Goal: Task Accomplishment & Management: Use online tool/utility

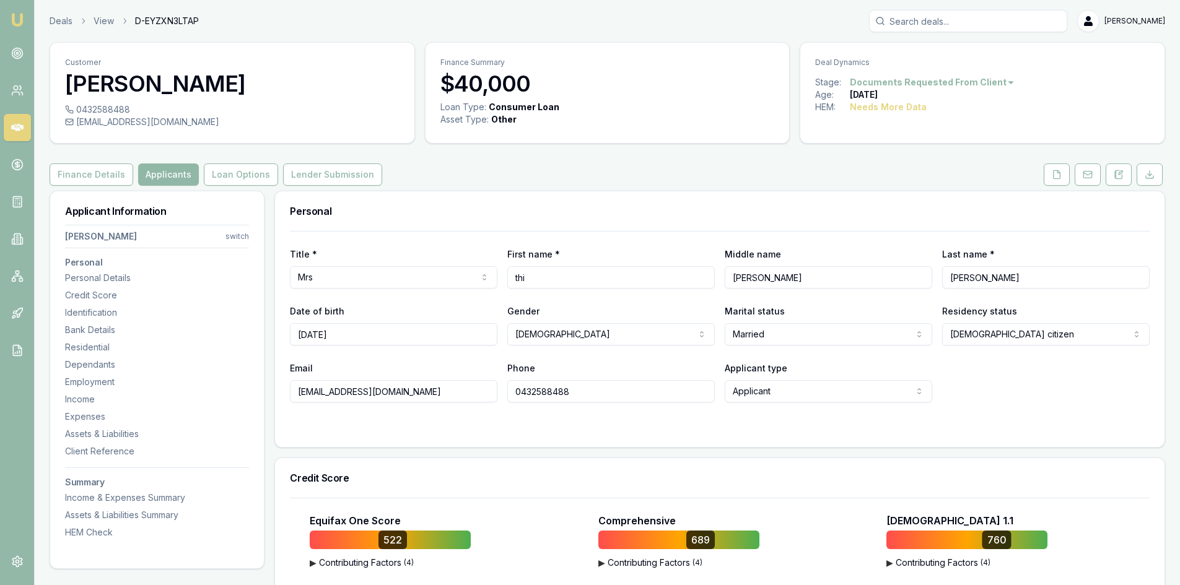
drag, startPoint x: 170, startPoint y: 174, endPoint x: 186, endPoint y: 181, distance: 17.7
click at [170, 174] on button "Applicants" at bounding box center [168, 174] width 61 height 22
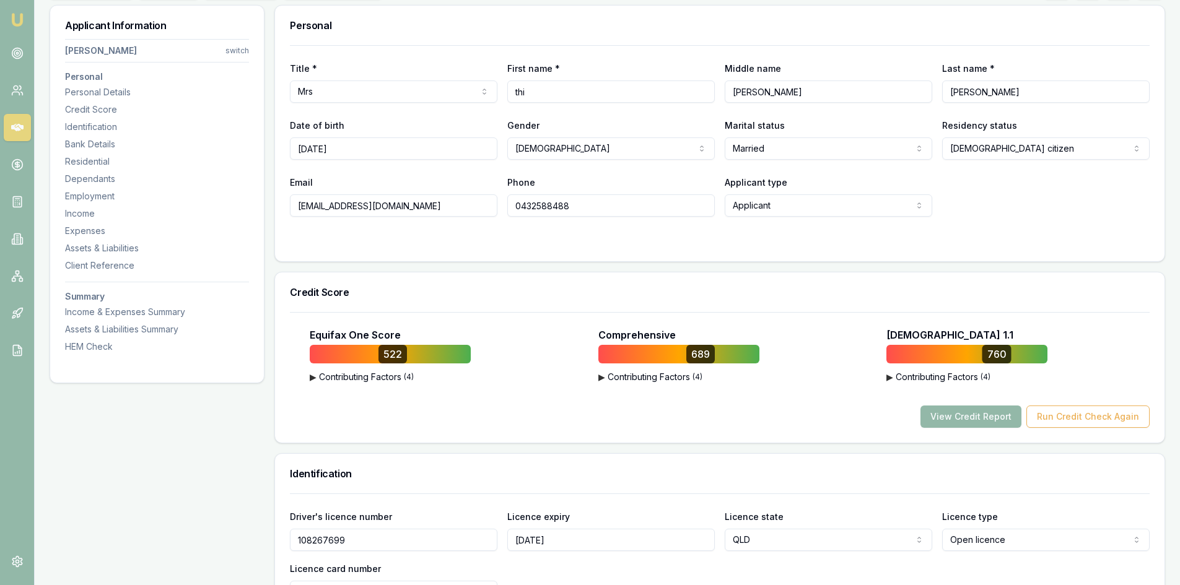
scroll to position [62, 0]
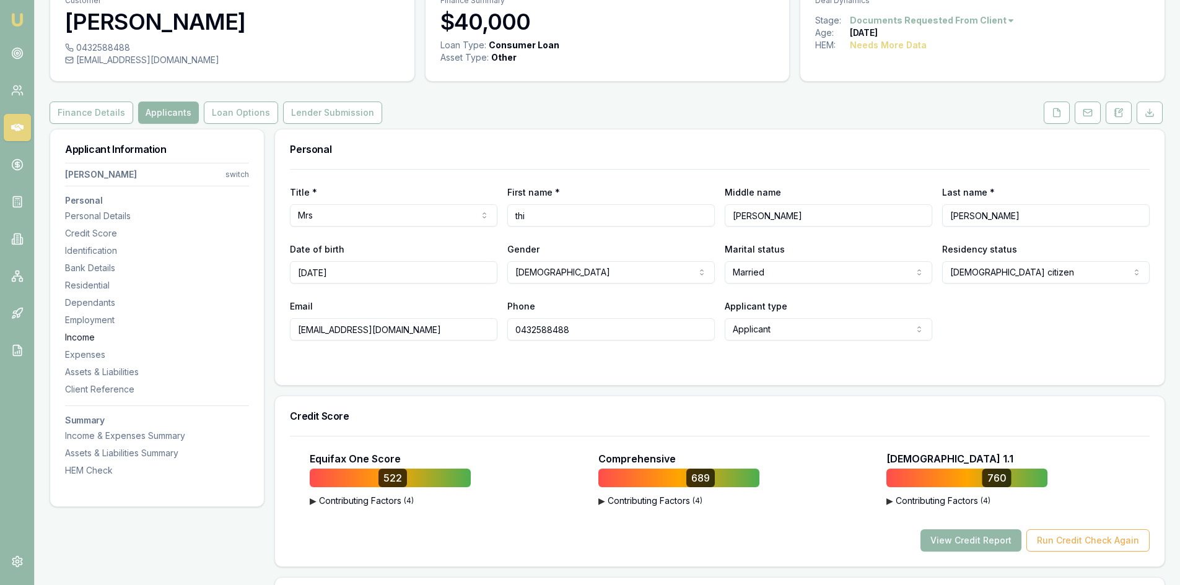
drag, startPoint x: 409, startPoint y: 332, endPoint x: 234, endPoint y: 338, distance: 174.7
click at [542, 333] on input "0432588488" at bounding box center [610, 329] width 207 height 22
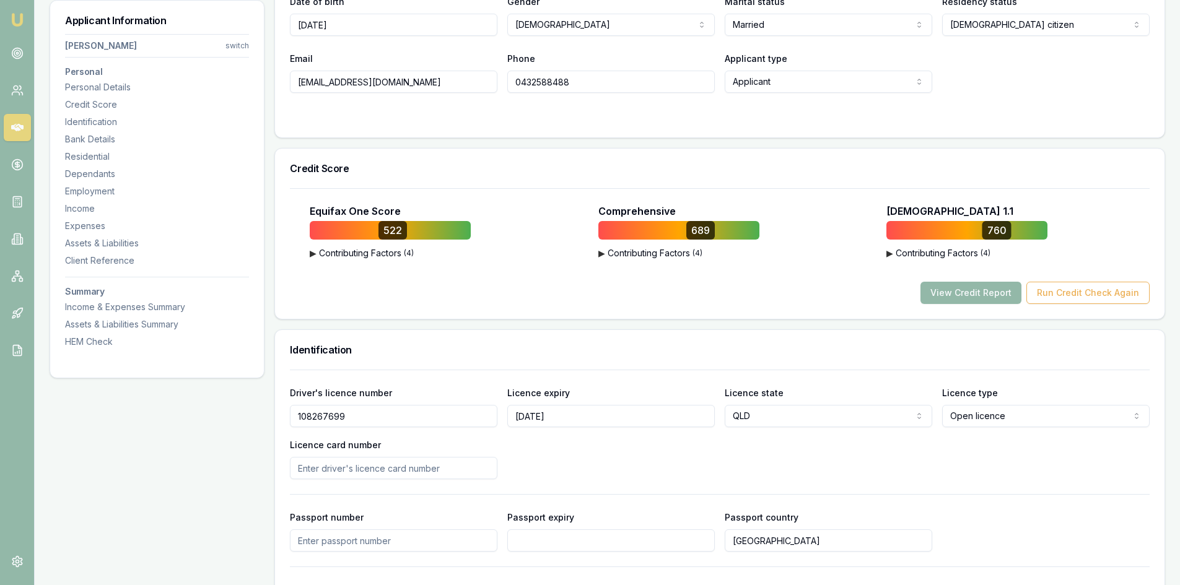
scroll to position [495, 0]
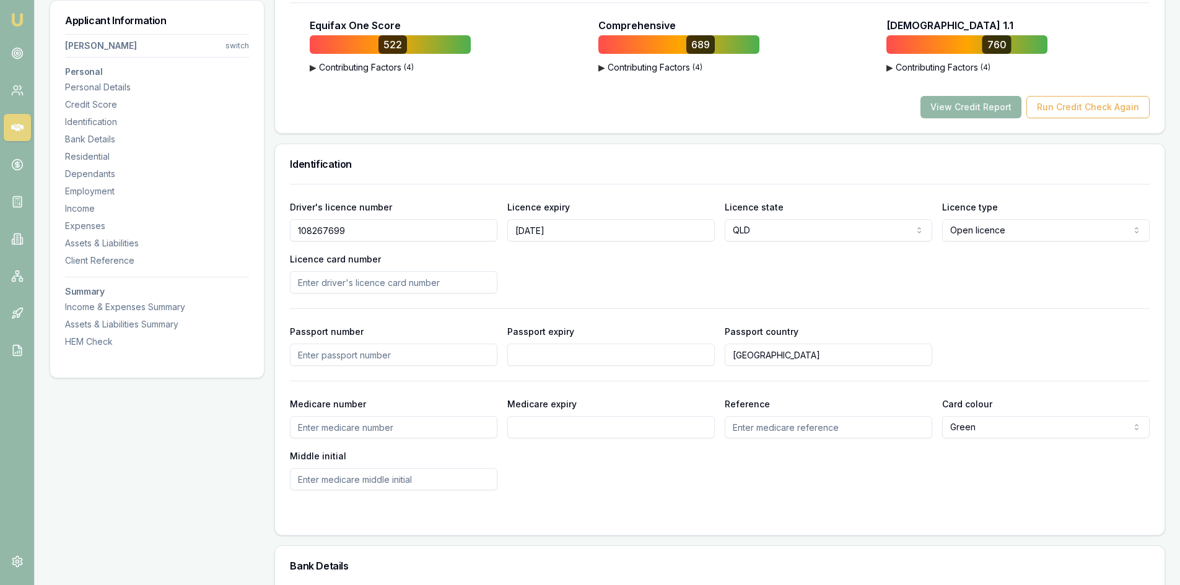
click at [318, 231] on input "108267699" at bounding box center [393, 230] width 207 height 22
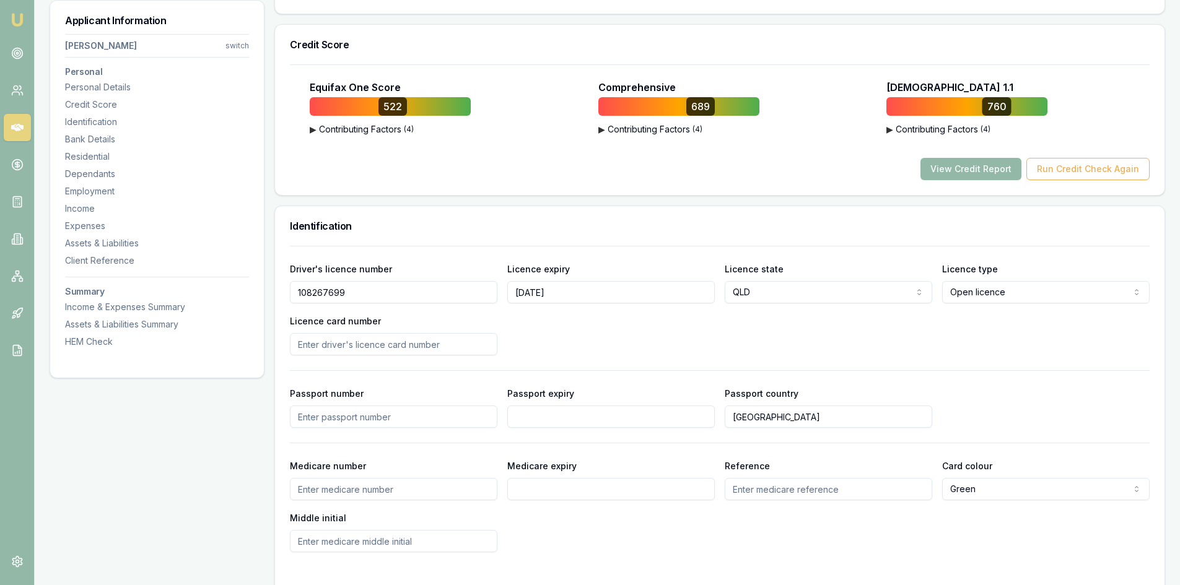
click at [338, 342] on input "Licence card number" at bounding box center [393, 344] width 207 height 22
type input "E"
click at [337, 346] on input "E" at bounding box center [393, 344] width 207 height 22
paste input "EBBBB54227"
type input "EBBBB54227"
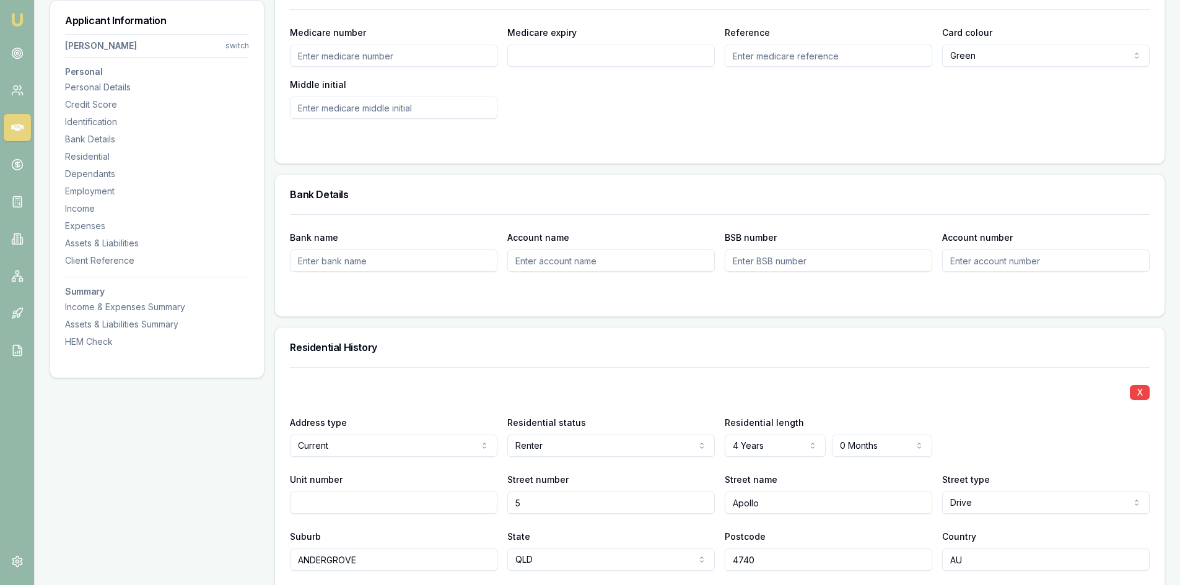
scroll to position [991, 0]
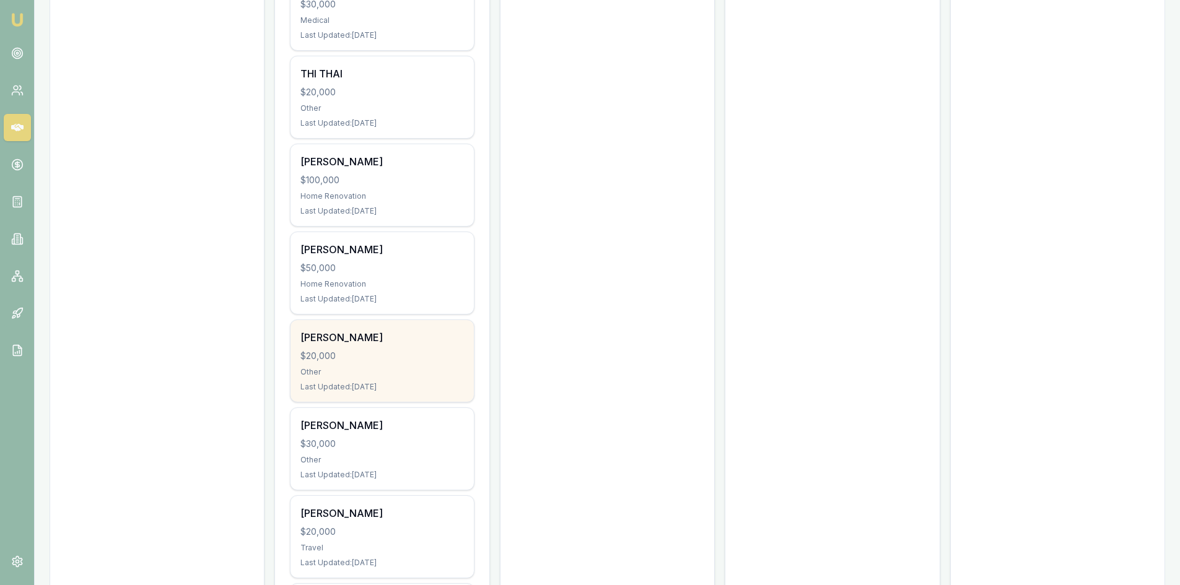
scroll to position [1421, 0]
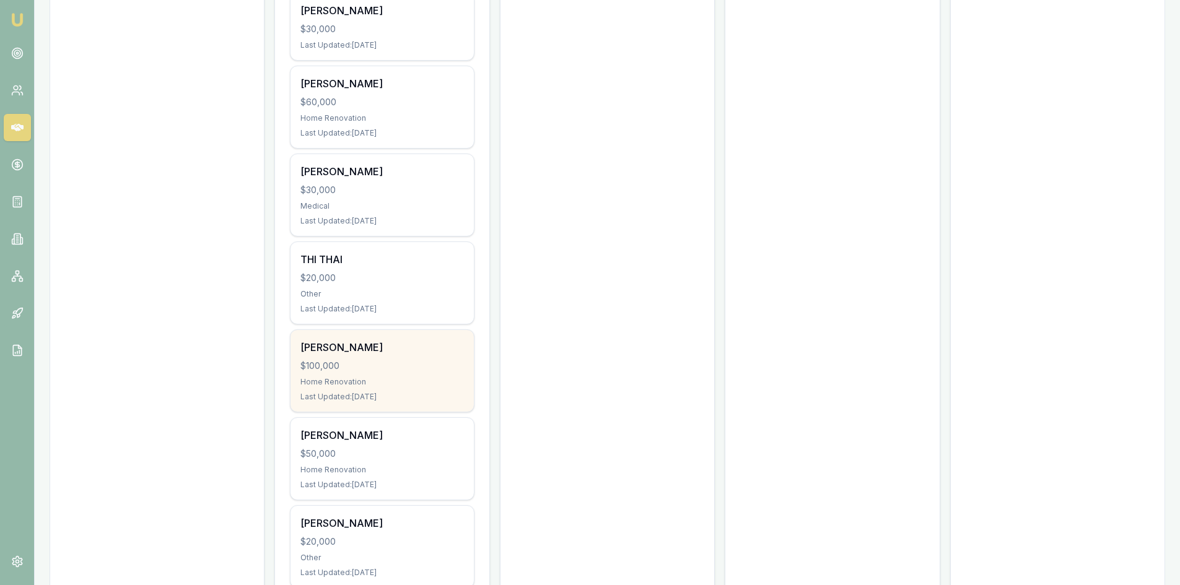
click at [402, 363] on div "$100,000" at bounding box center [381, 366] width 163 height 12
click at [363, 372] on div "Renee Davey $100,000 Home Renovation Last Updated: 32 days ago" at bounding box center [381, 371] width 183 height 82
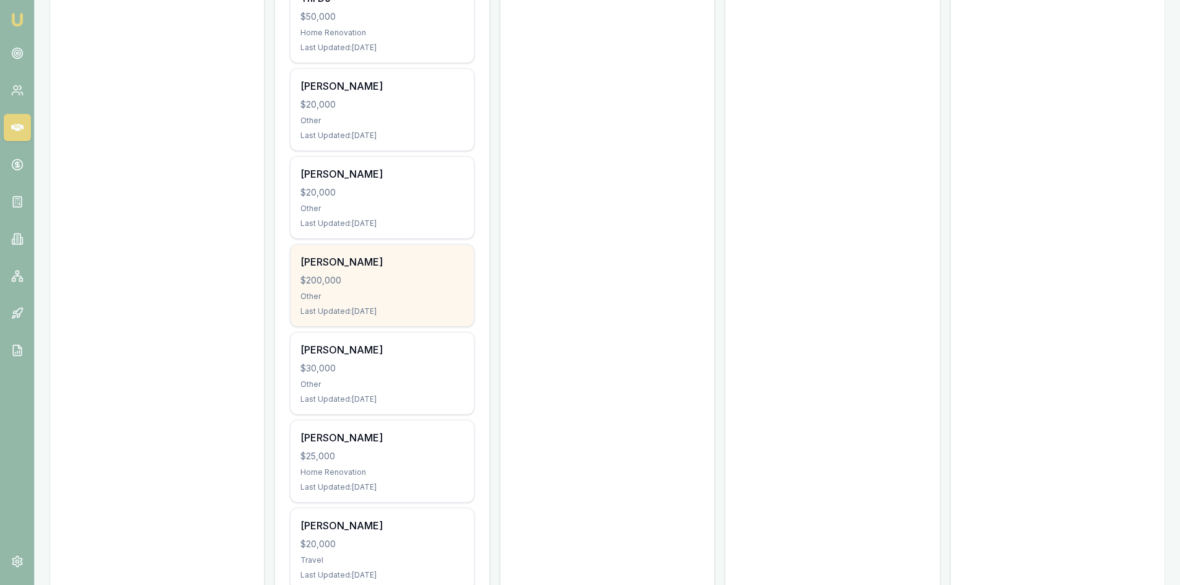
scroll to position [678, 0]
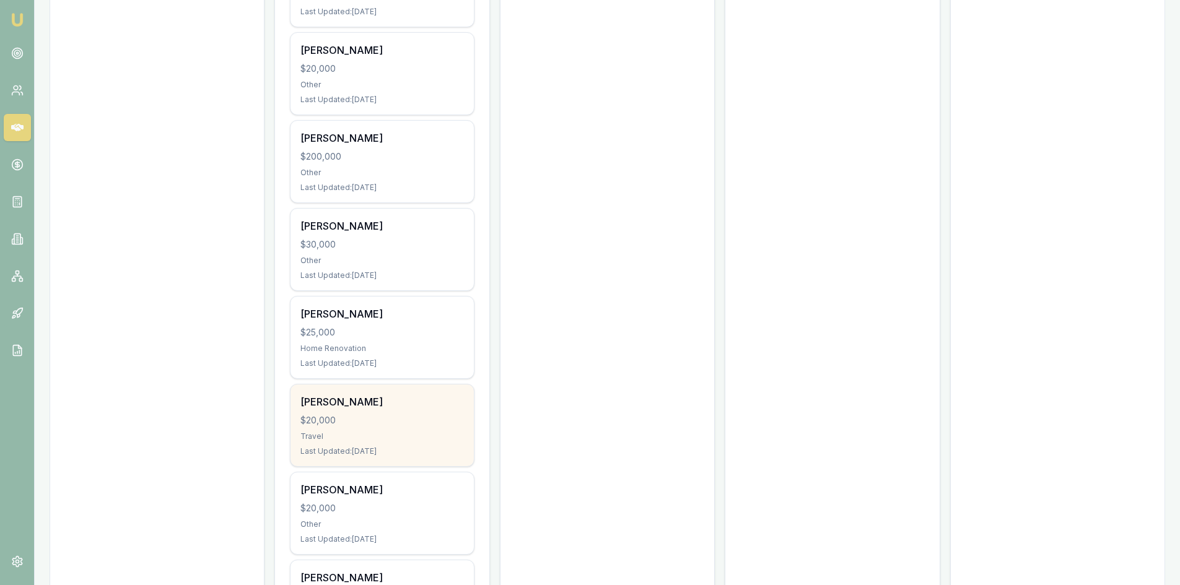
click at [360, 414] on div "$20,000" at bounding box center [381, 420] width 163 height 12
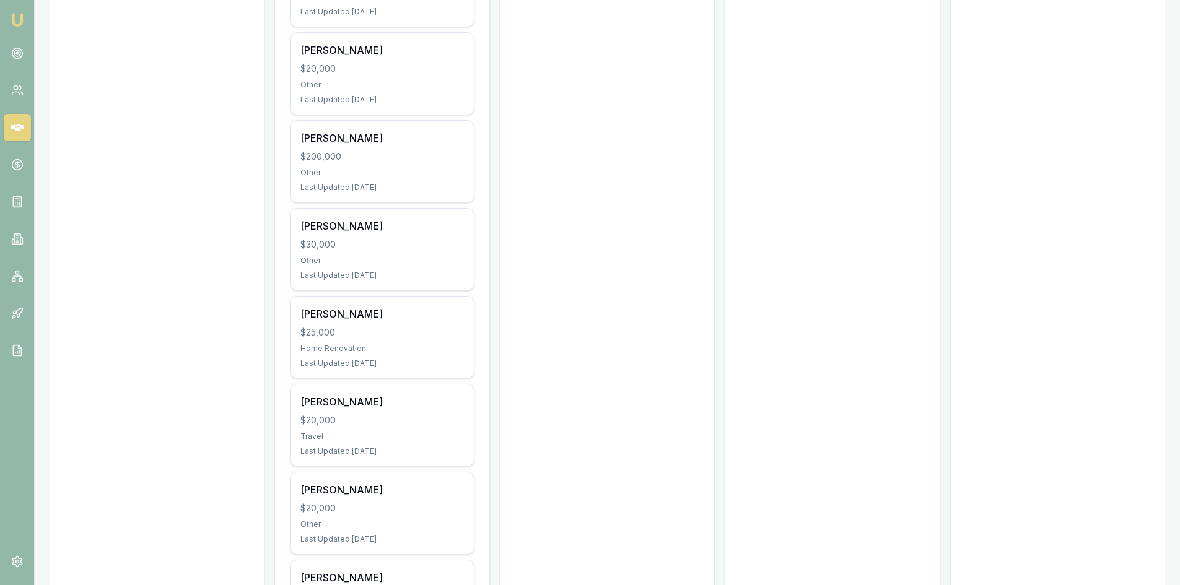
scroll to position [554, 0]
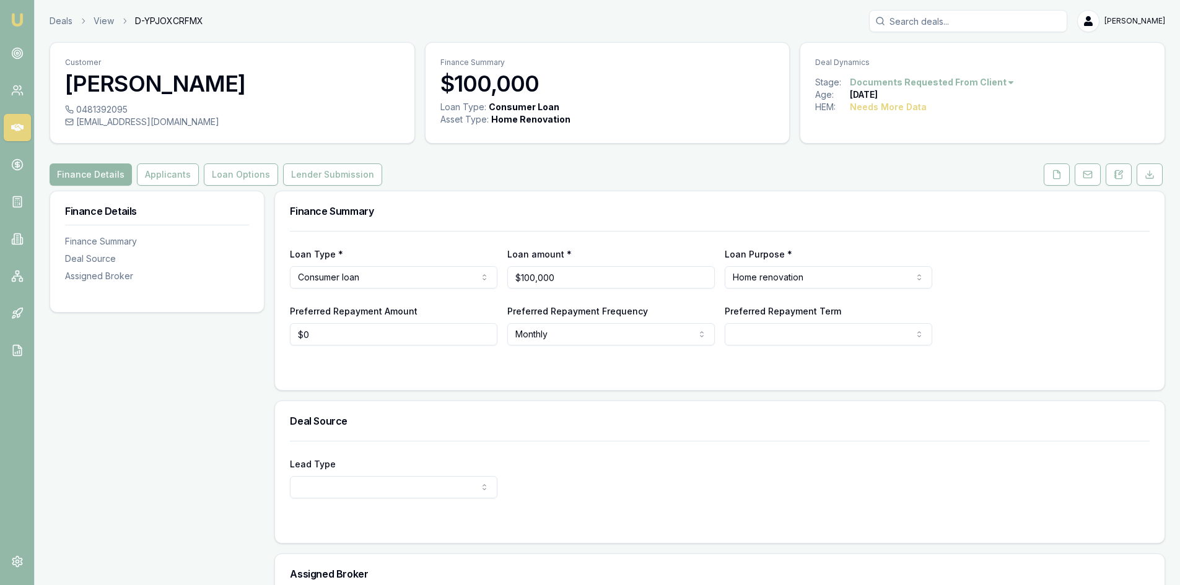
drag, startPoint x: 1063, startPoint y: 177, endPoint x: 1040, endPoint y: 191, distance: 26.5
click at [1063, 177] on button at bounding box center [1056, 174] width 26 height 22
drag, startPoint x: 1056, startPoint y: 178, endPoint x: 975, endPoint y: 199, distance: 83.8
click at [1056, 178] on icon at bounding box center [1056, 175] width 10 height 10
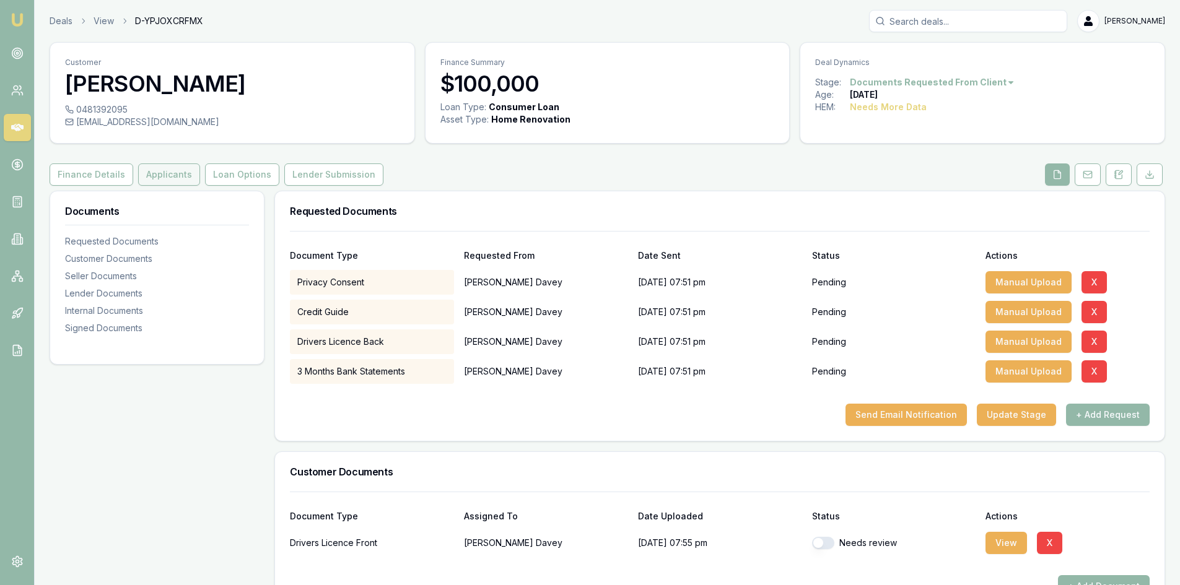
click at [152, 179] on button "Applicants" at bounding box center [169, 174] width 62 height 22
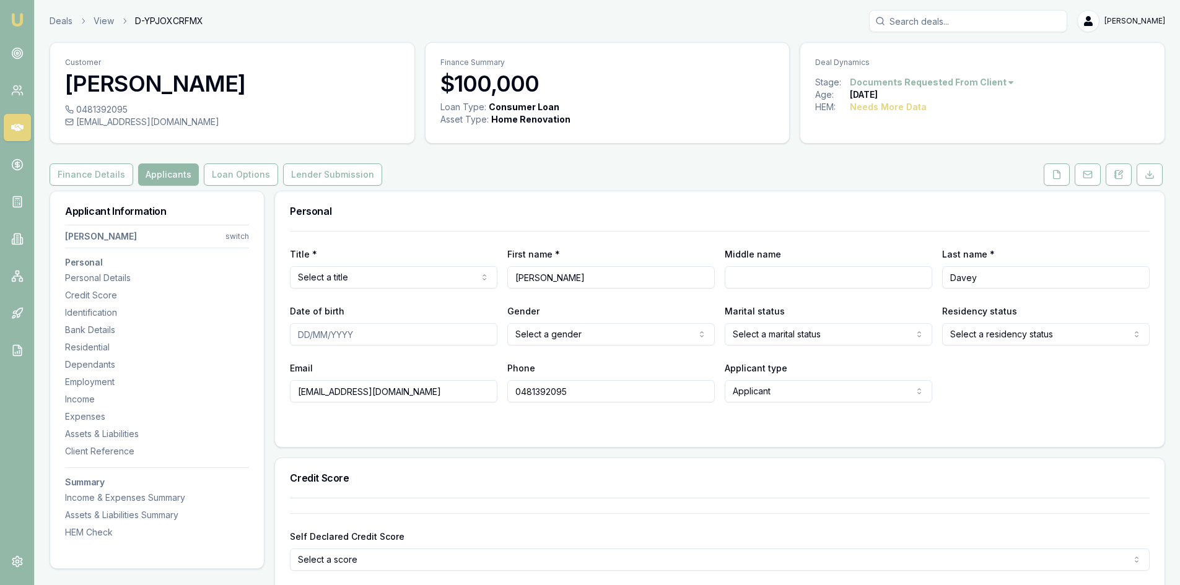
click at [298, 392] on input "[EMAIL_ADDRESS][DOMAIN_NAME]" at bounding box center [393, 391] width 207 height 22
type input "[EMAIL_ADDRESS][DOMAIN_NAME]"
click at [227, 180] on button "Loan Options" at bounding box center [241, 174] width 74 height 22
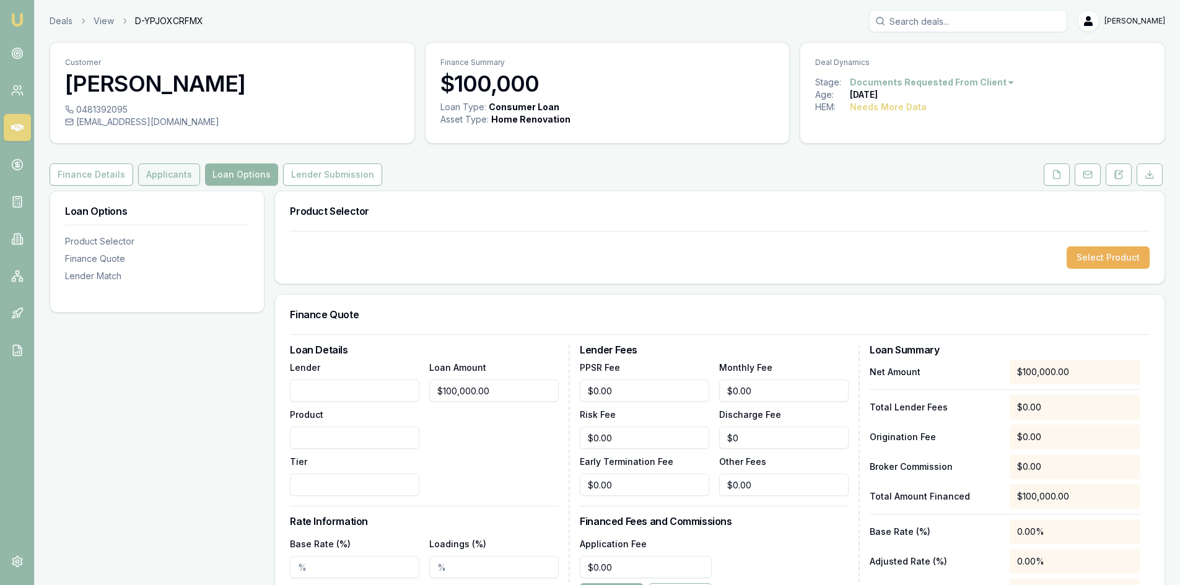
click at [152, 179] on button "Applicants" at bounding box center [169, 174] width 62 height 22
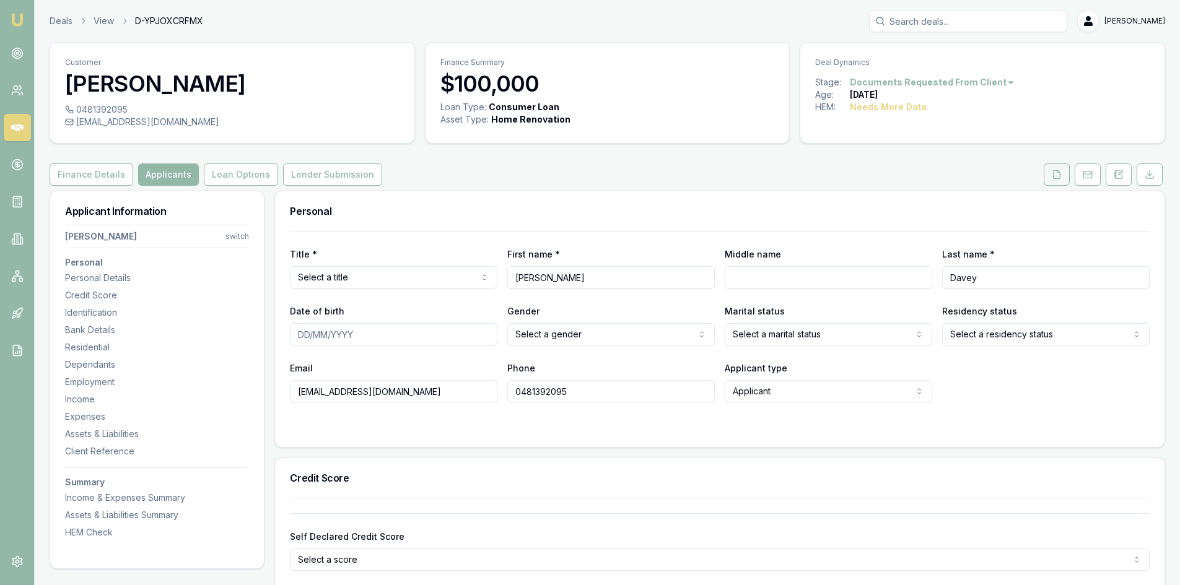
click at [1053, 180] on button at bounding box center [1056, 174] width 26 height 22
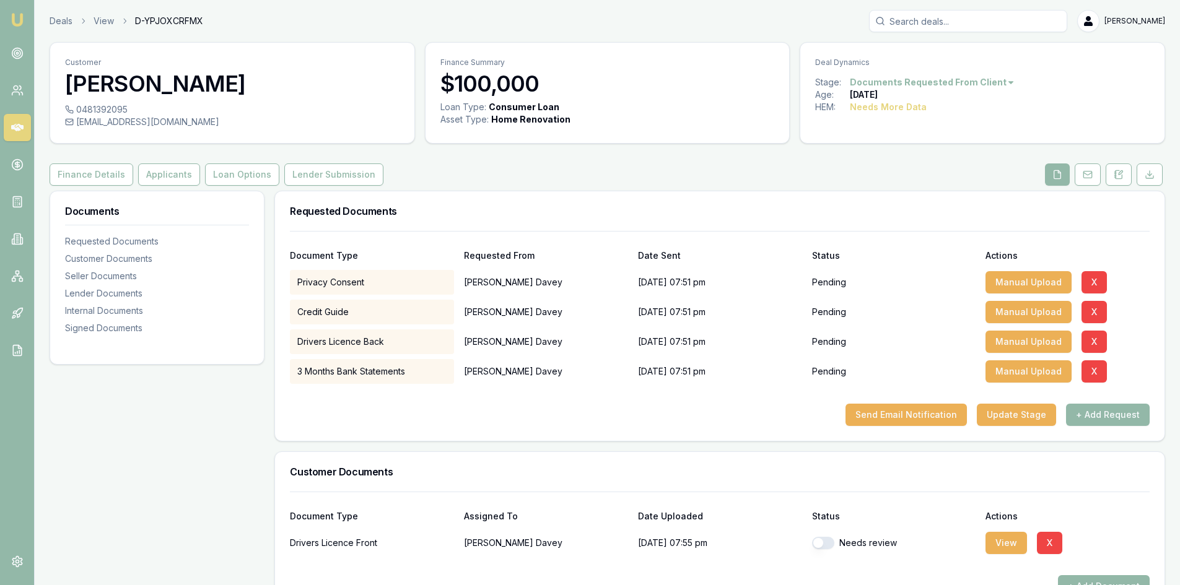
scroll to position [62, 0]
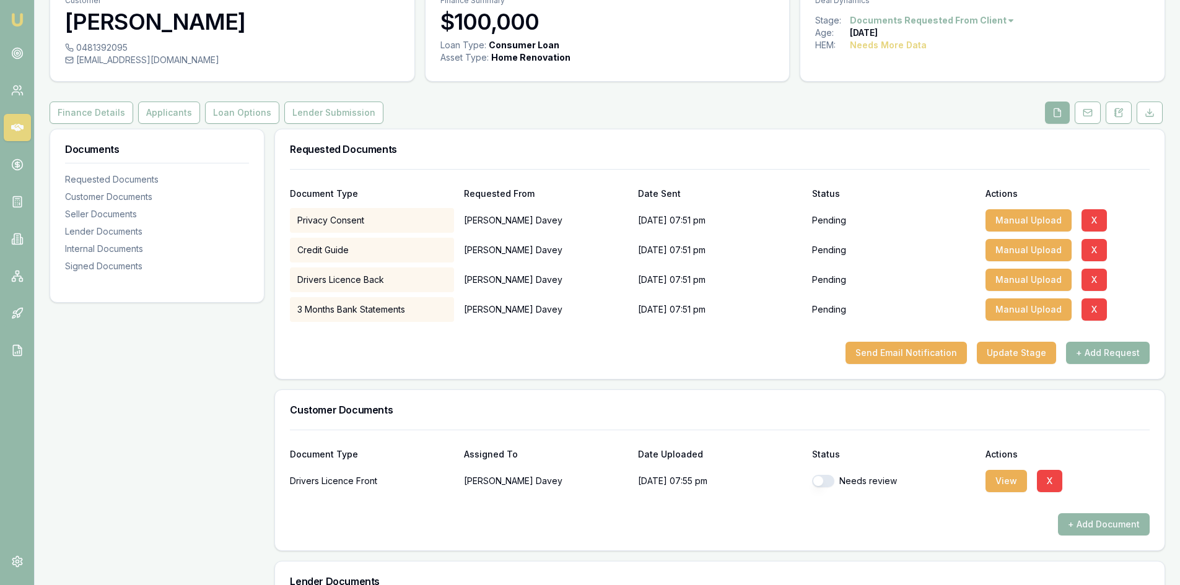
click at [1108, 350] on button "+ Add Request" at bounding box center [1108, 353] width 84 height 22
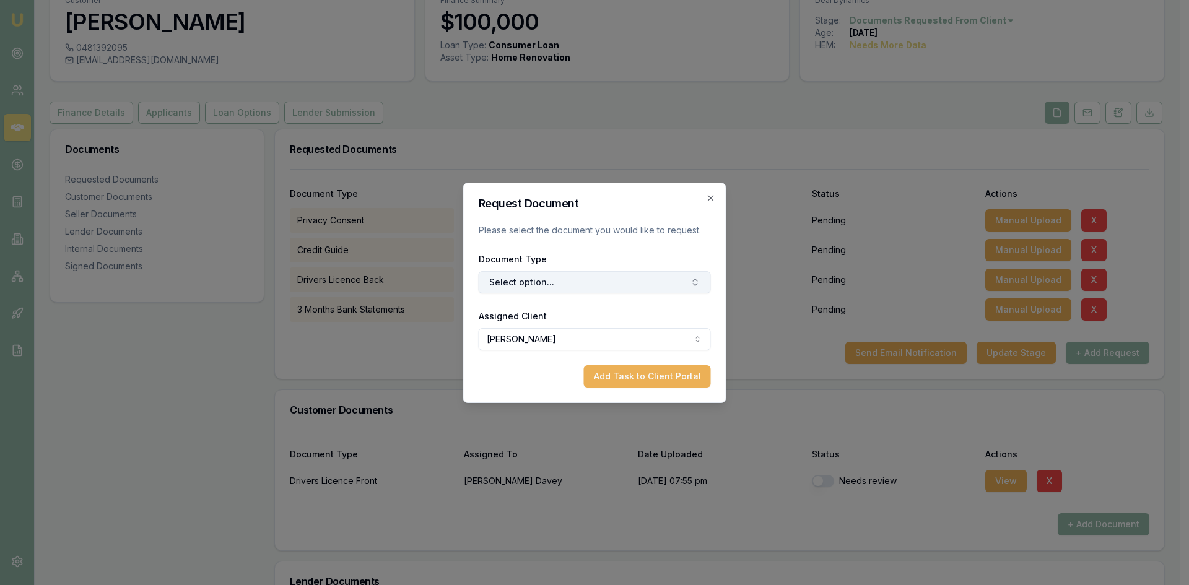
click at [540, 285] on button "Select option..." at bounding box center [595, 282] width 232 height 22
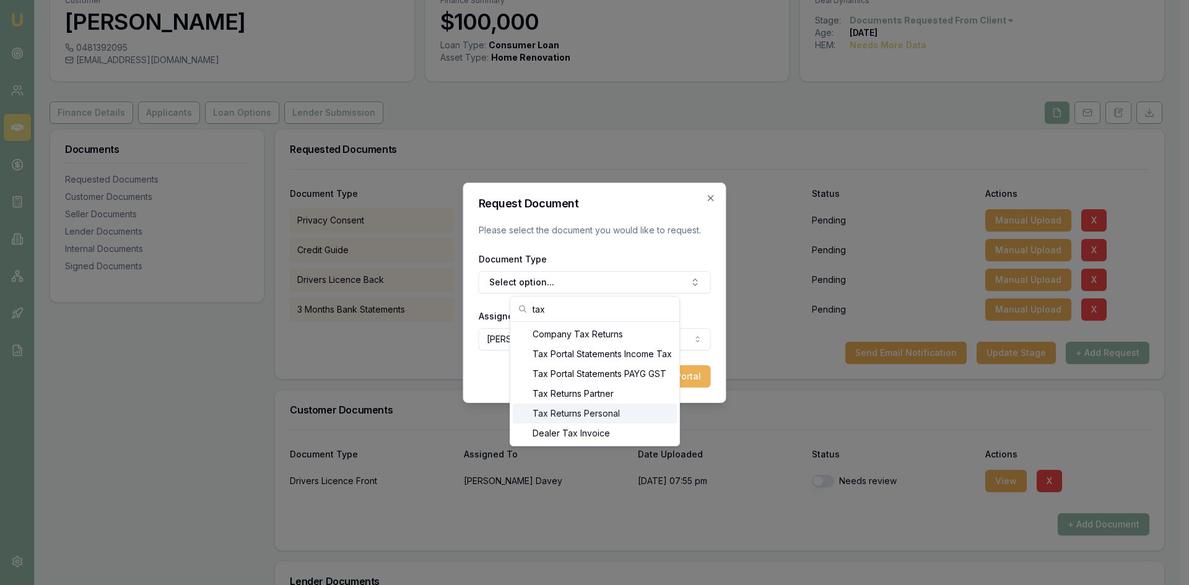
type input "tax"
click at [573, 414] on div "Tax Returns Personal" at bounding box center [595, 414] width 164 height 20
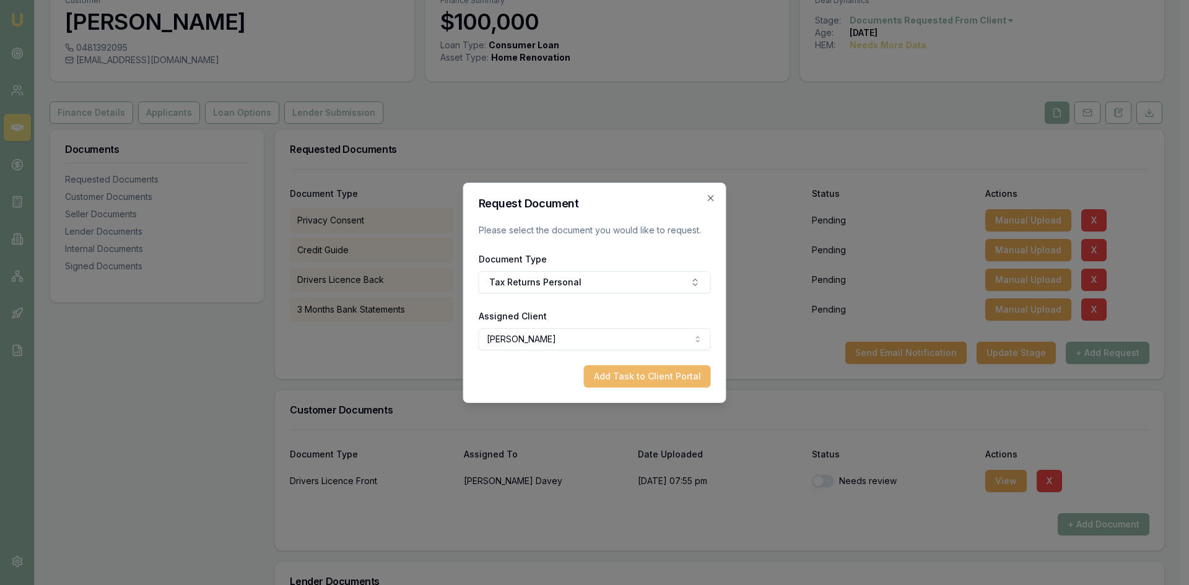
click at [636, 378] on button "Add Task to Client Portal" at bounding box center [647, 376] width 127 height 22
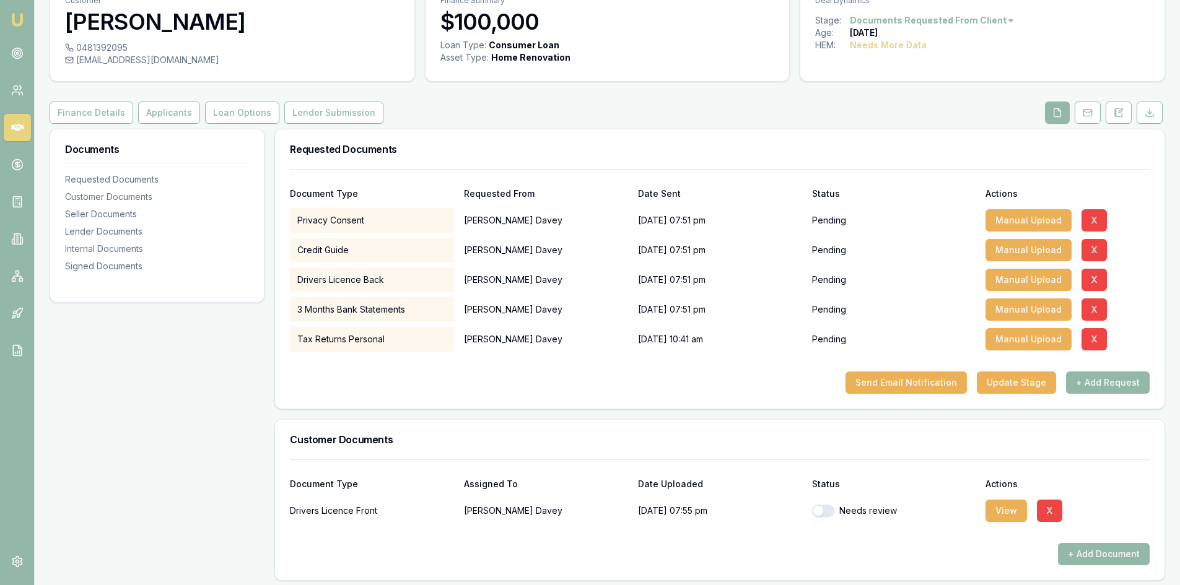
scroll to position [0, 0]
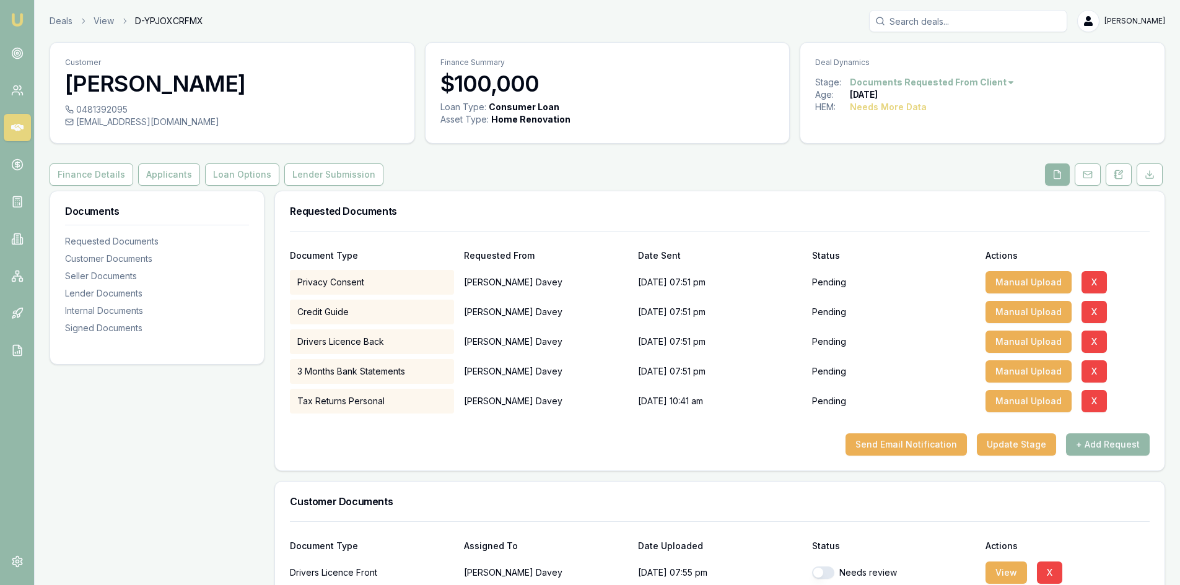
drag, startPoint x: 21, startPoint y: 131, endPoint x: 57, endPoint y: 123, distance: 36.8
click at [22, 130] on icon at bounding box center [17, 127] width 12 height 12
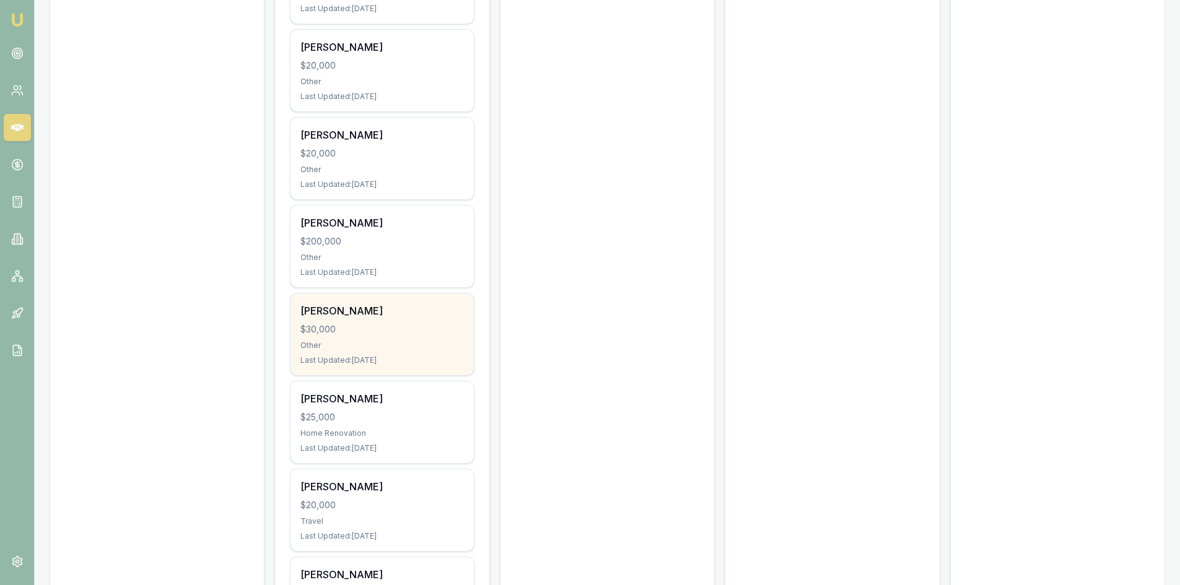
scroll to position [805, 0]
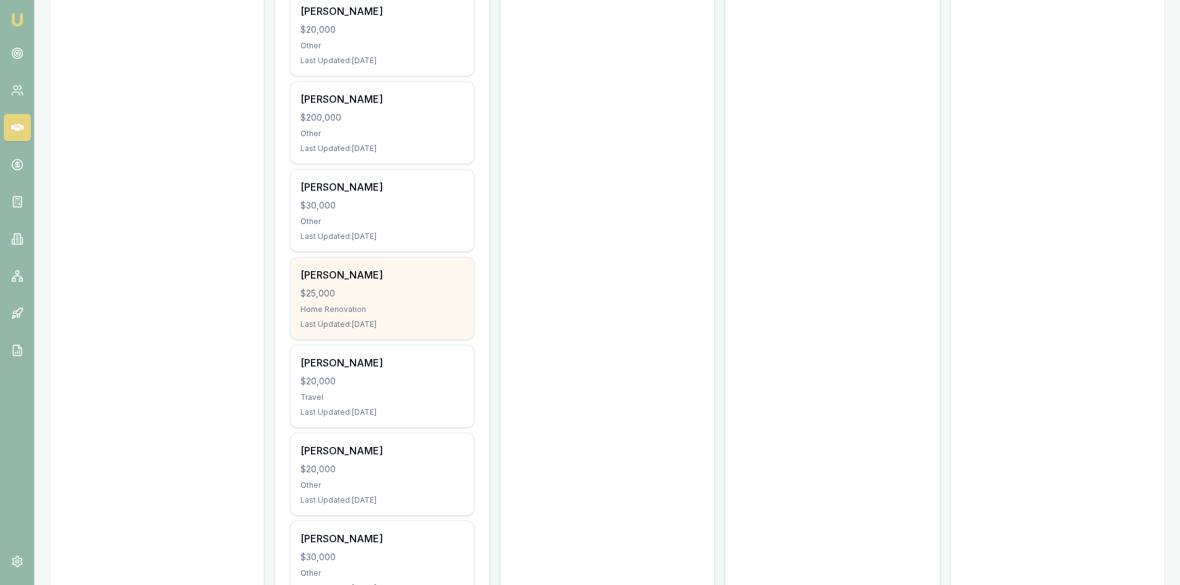
click at [379, 290] on div "$25,000" at bounding box center [381, 293] width 163 height 12
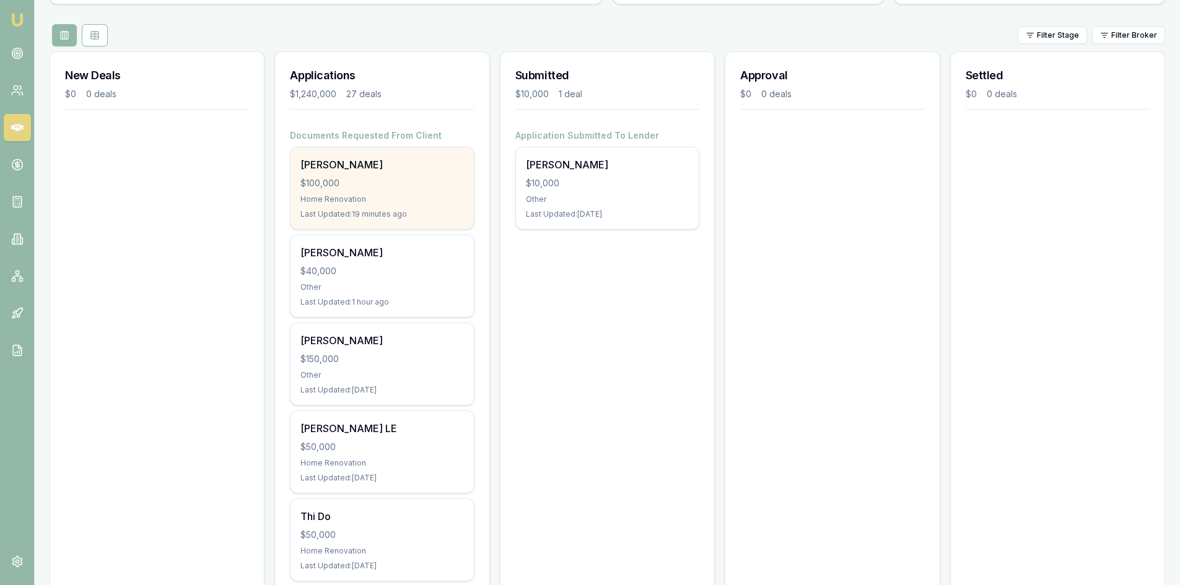
scroll to position [186, 0]
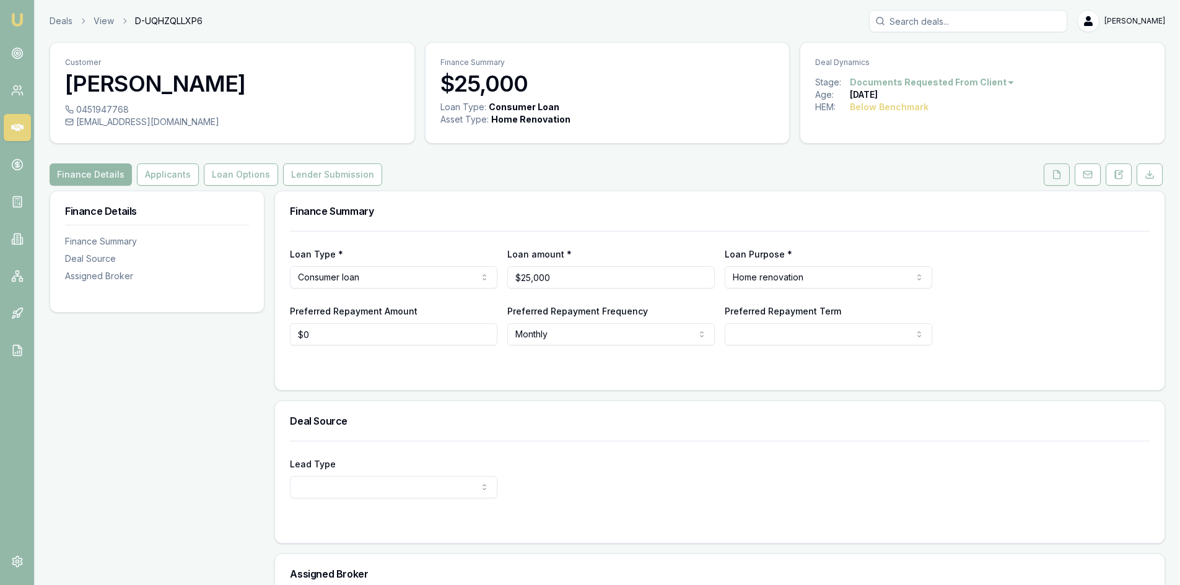
click at [1054, 176] on icon at bounding box center [1056, 175] width 10 height 10
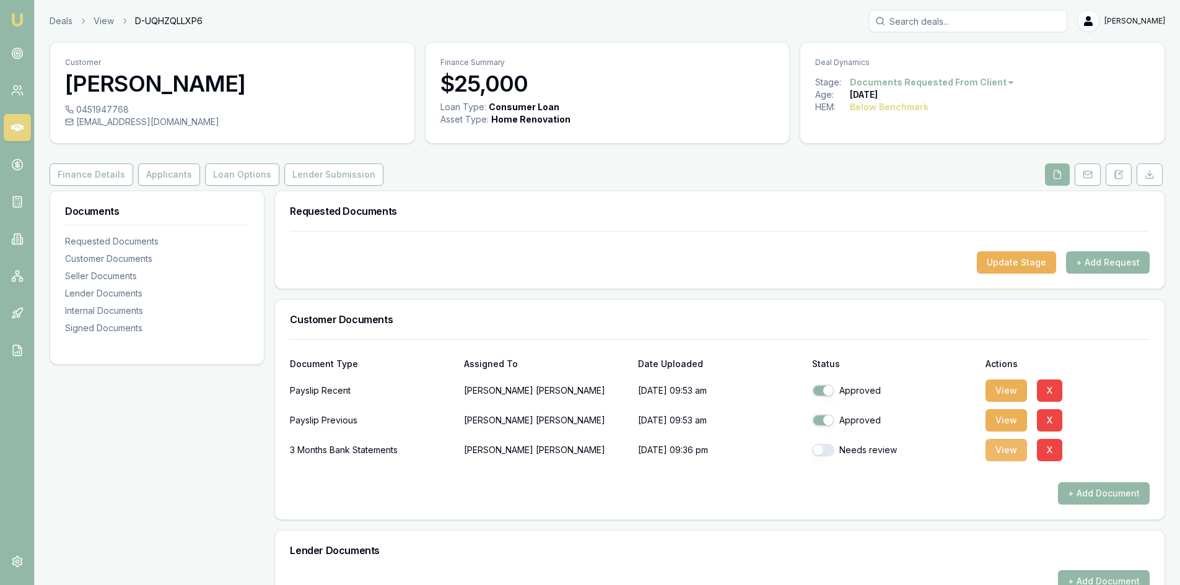
click at [1011, 449] on button "View" at bounding box center [1005, 450] width 41 height 22
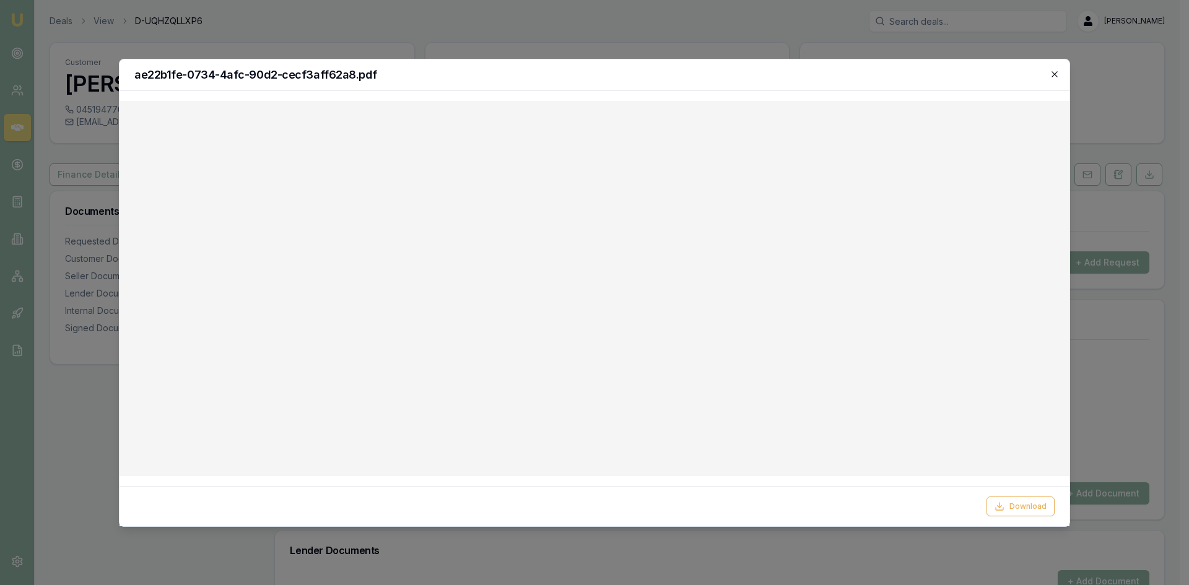
click at [1056, 76] on icon "button" at bounding box center [1055, 74] width 10 height 10
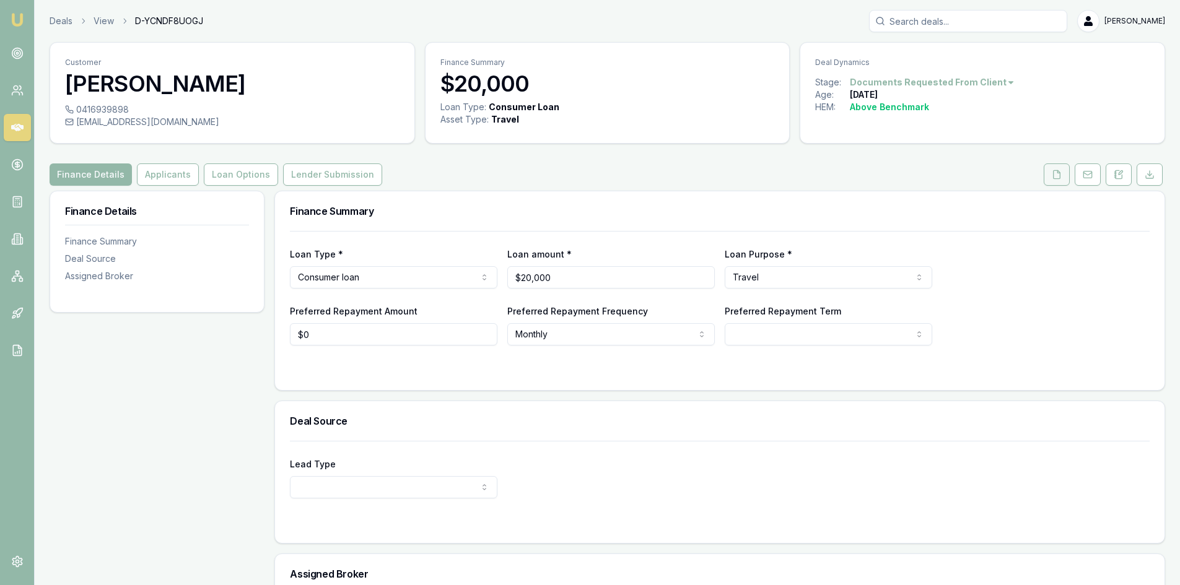
click at [1056, 175] on icon at bounding box center [1056, 175] width 10 height 10
